Goal: Navigation & Orientation: Find specific page/section

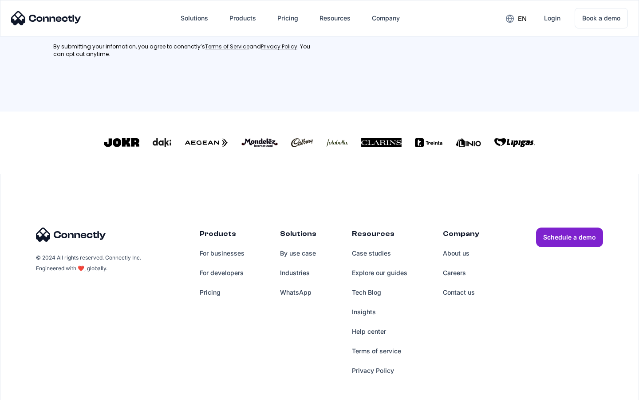
scroll to position [400, 0]
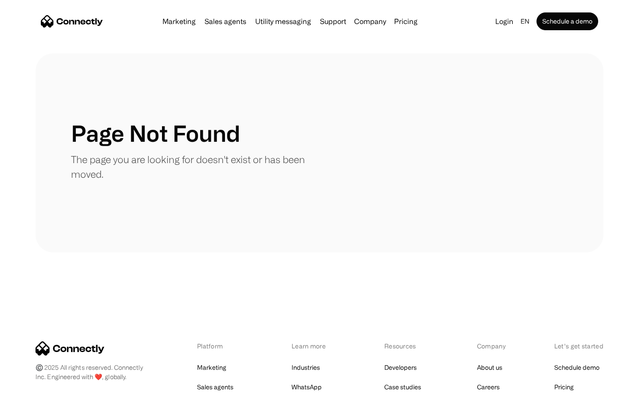
scroll to position [162, 0]
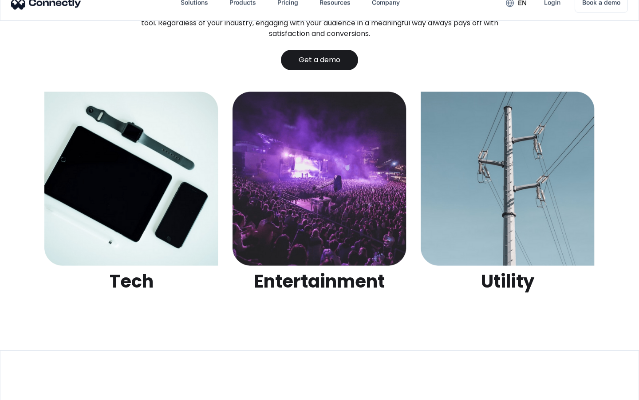
scroll to position [2802, 0]
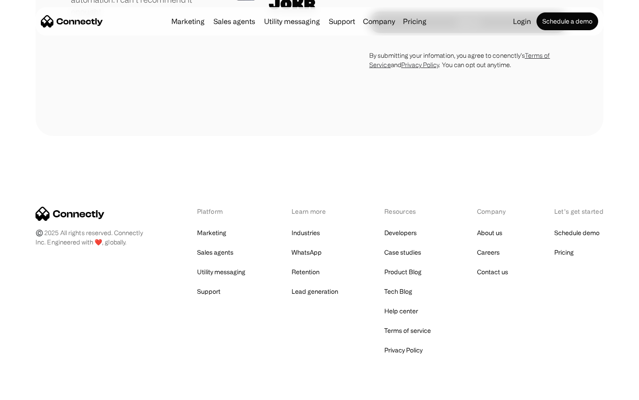
scroll to position [2471, 0]
